Goal: Task Accomplishment & Management: Use online tool/utility

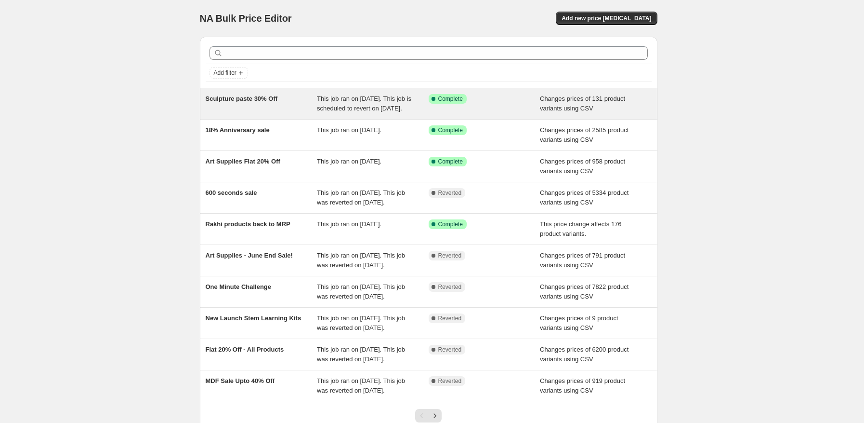
click at [253, 113] on div "Sculpture paste 30% Off" at bounding box center [262, 103] width 112 height 19
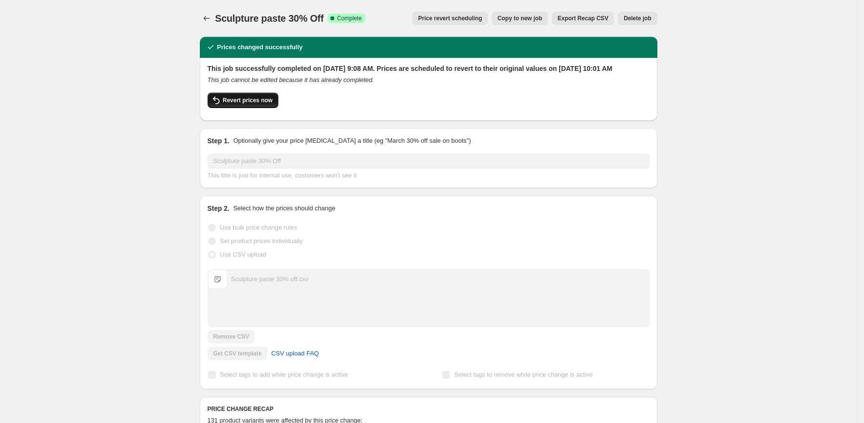
click at [251, 106] on button "Revert prices now" at bounding box center [243, 100] width 71 height 15
checkbox input "false"
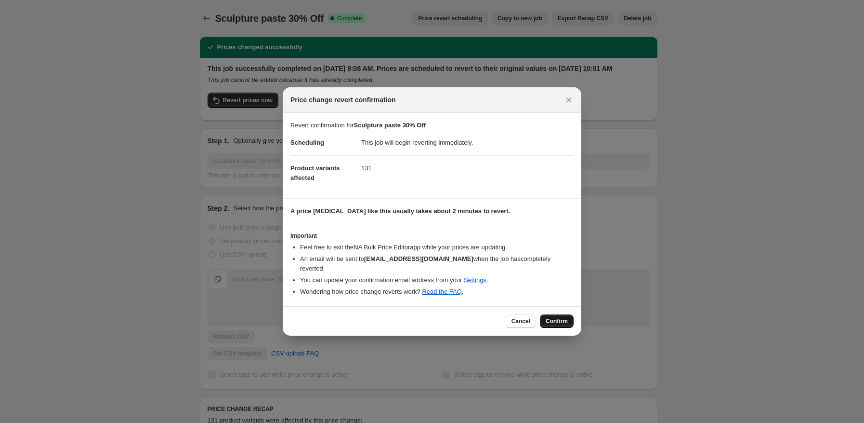
click at [558, 314] on button "Confirm" at bounding box center [557, 320] width 34 height 13
